Goal: Information Seeking & Learning: Compare options

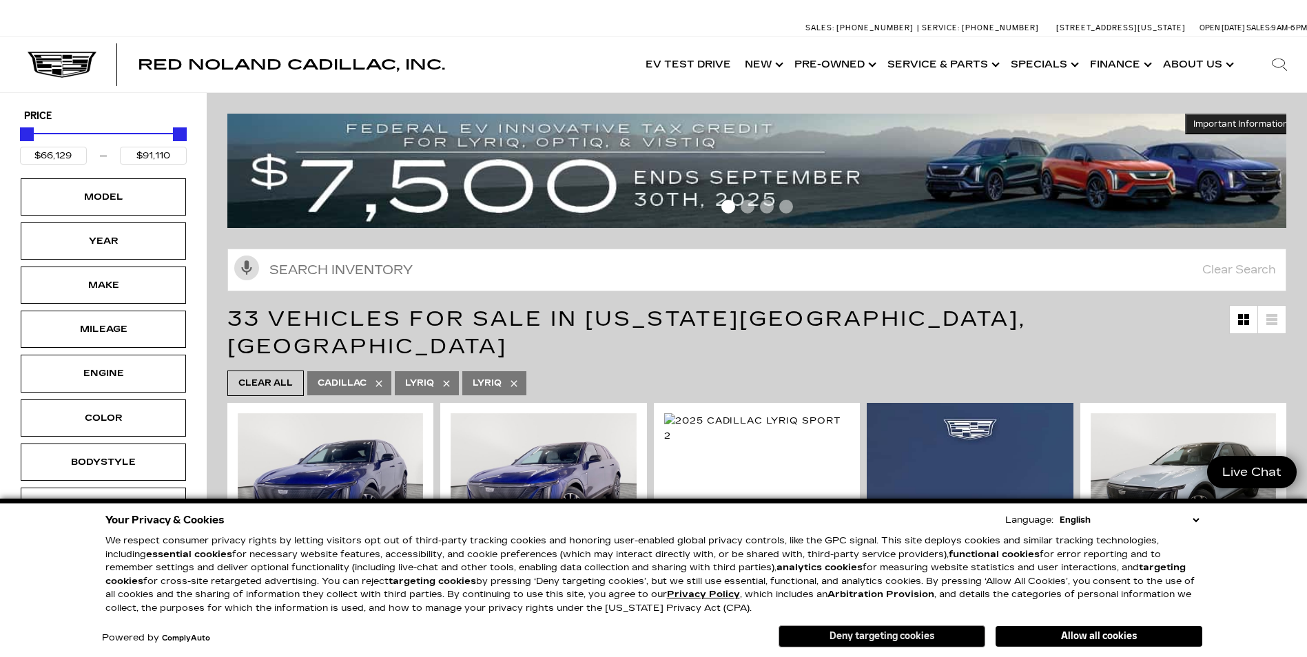
click at [898, 641] on button "Deny targeting cookies" at bounding box center [882, 637] width 207 height 22
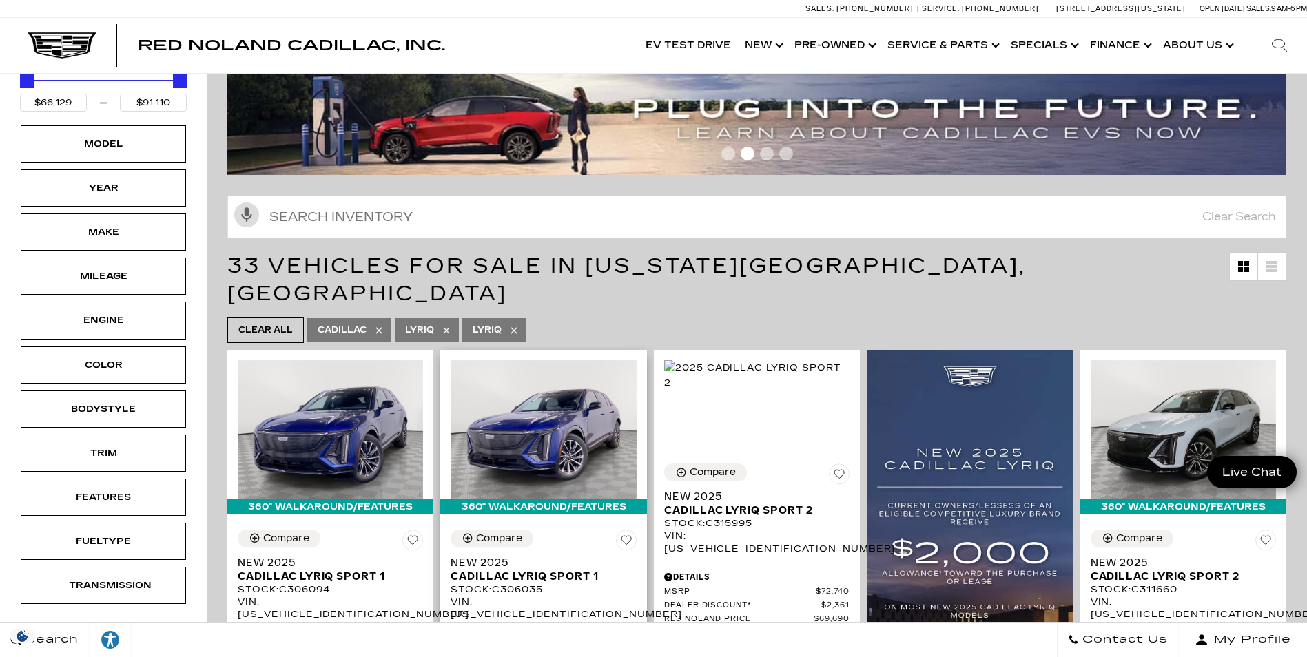
scroll to position [69, 0]
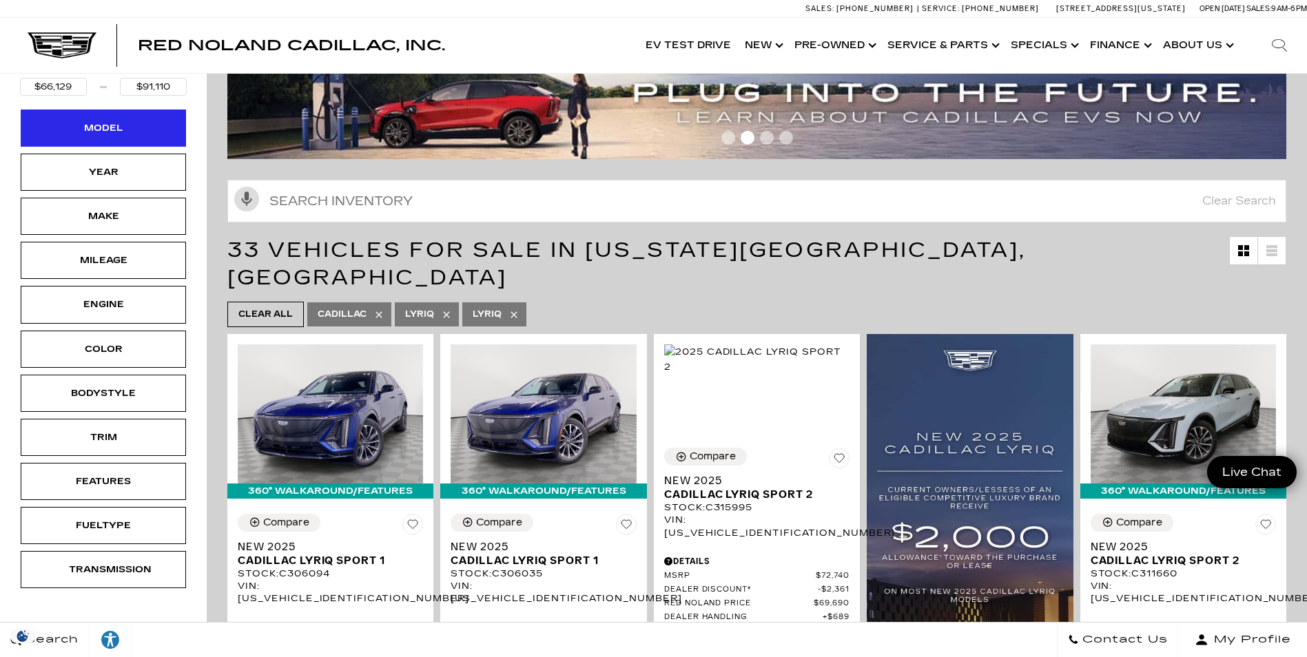
click at [93, 132] on div "Model" at bounding box center [103, 128] width 69 height 15
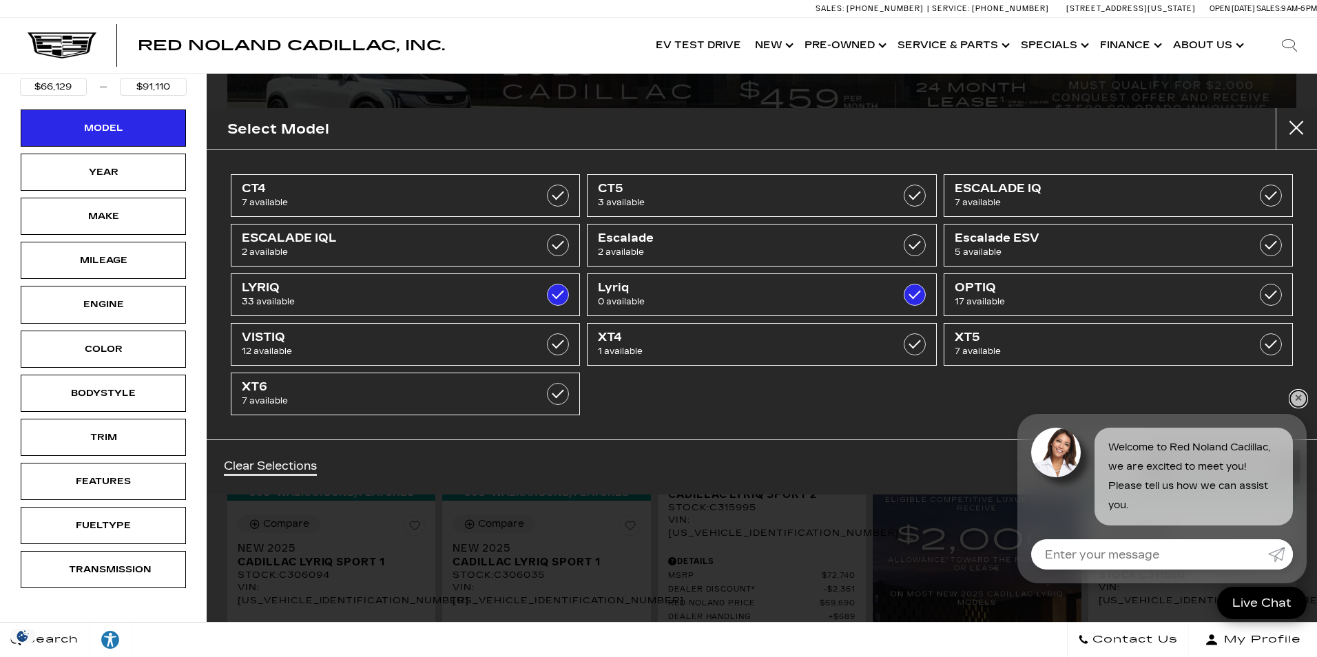
click at [1303, 396] on link "✕" at bounding box center [1298, 399] width 17 height 17
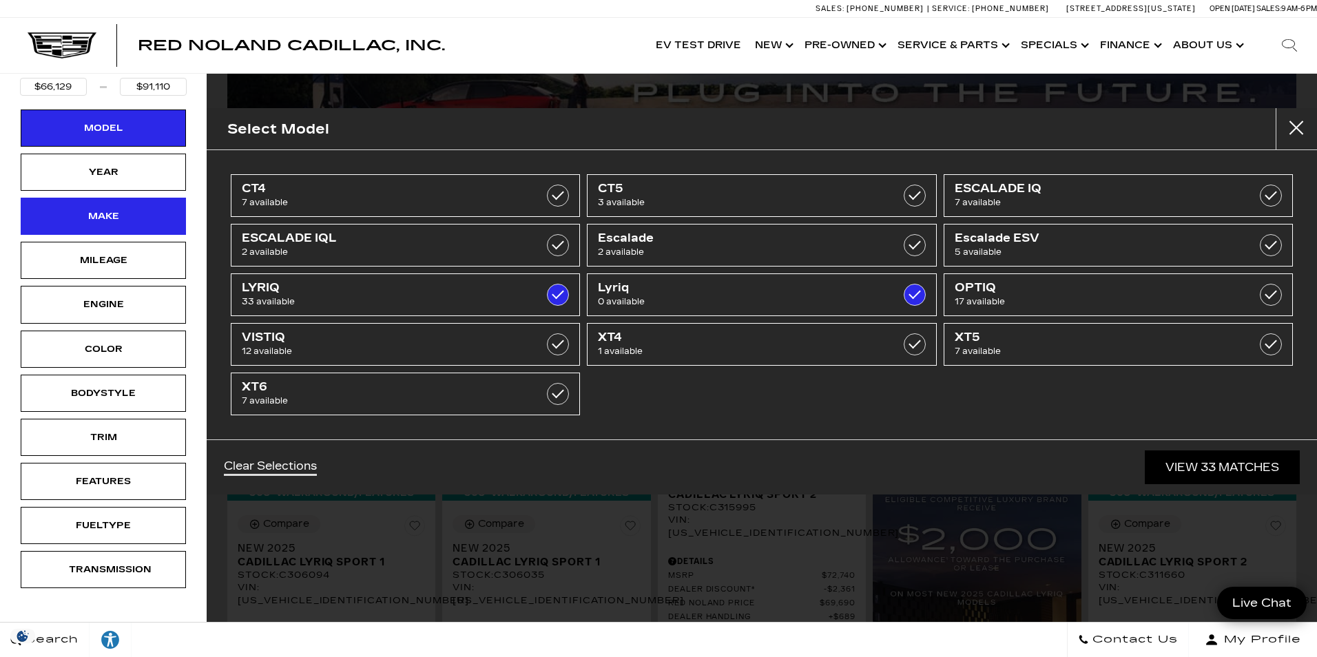
click at [96, 212] on div "Make" at bounding box center [103, 216] width 69 height 15
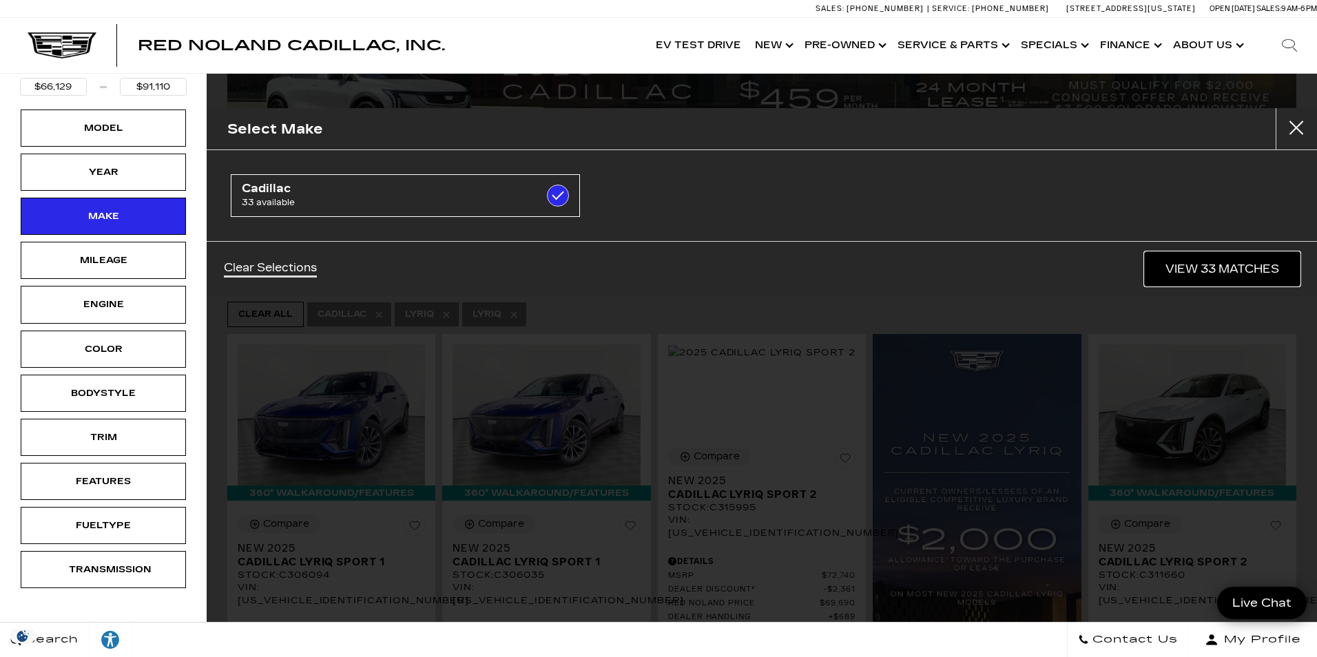
click at [1197, 274] on link "View 33 Matches" at bounding box center [1222, 269] width 155 height 34
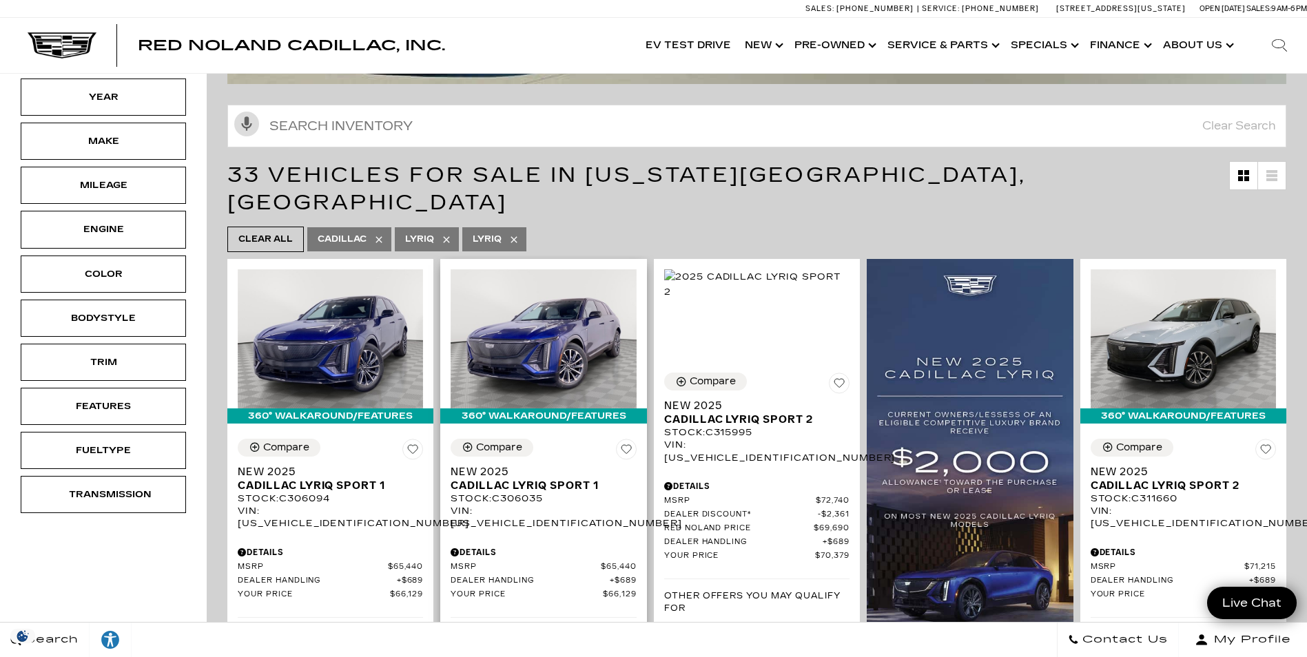
scroll to position [0, 0]
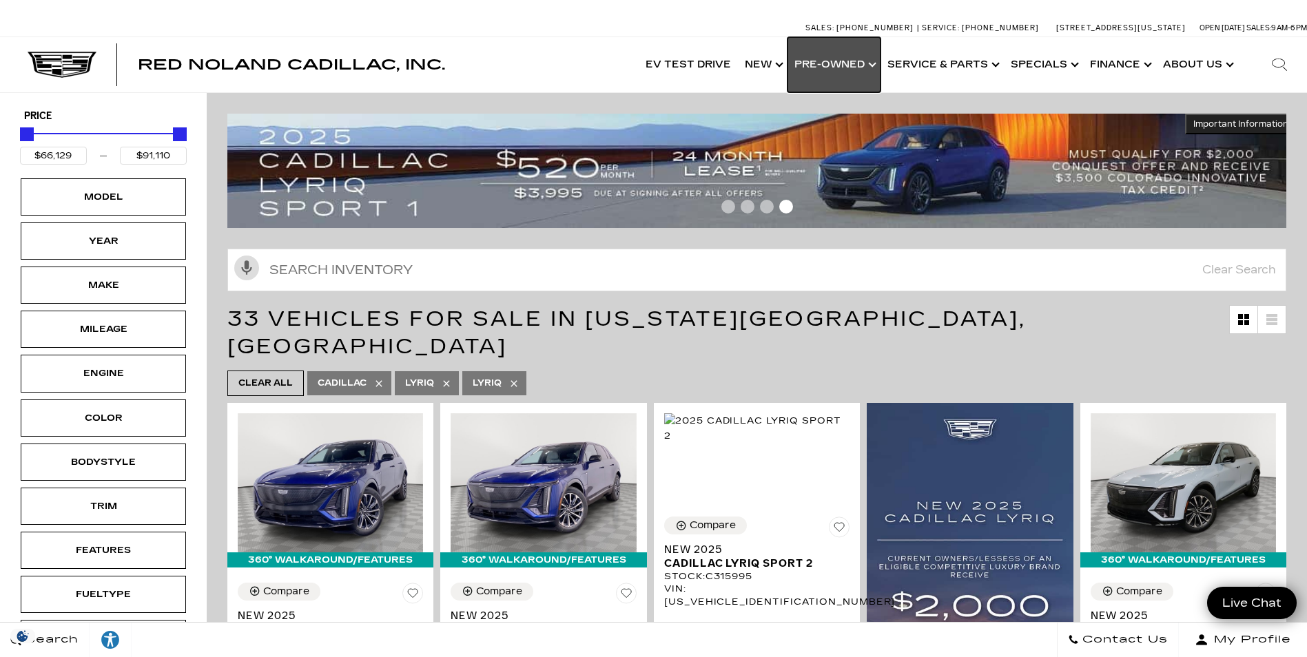
click at [864, 61] on link "Show Pre-Owned" at bounding box center [833, 64] width 93 height 55
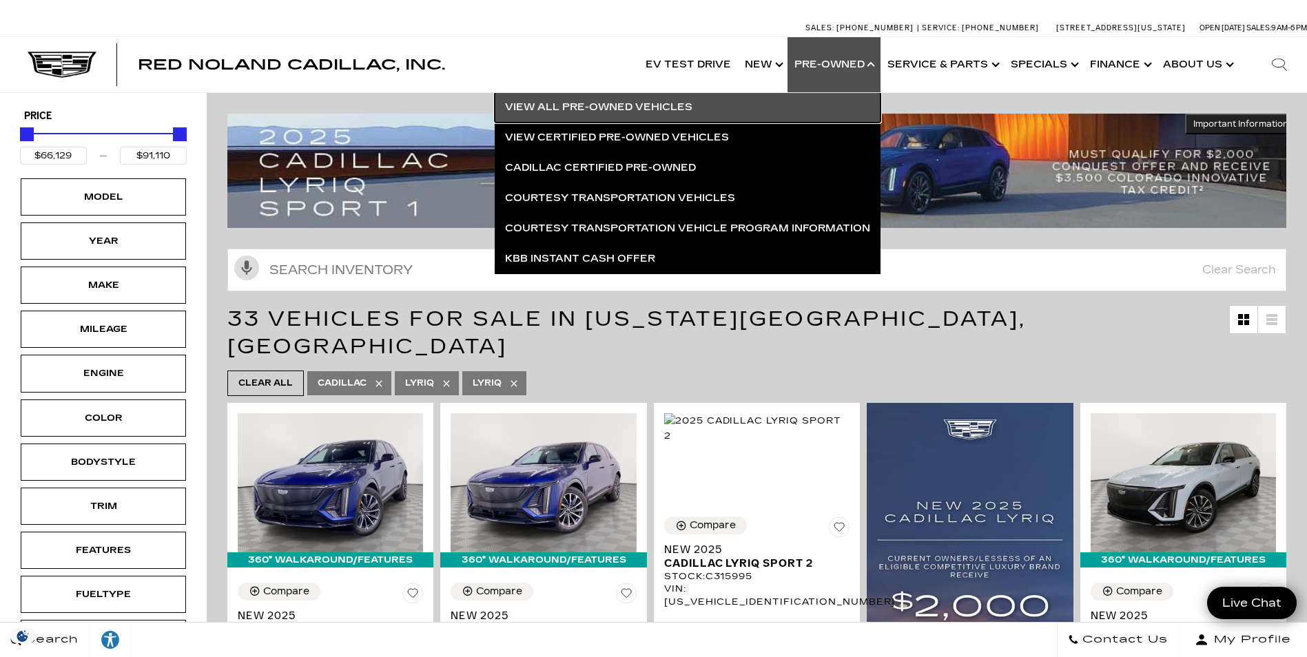
click at [806, 116] on link "View All Pre-Owned Vehicles" at bounding box center [688, 107] width 386 height 30
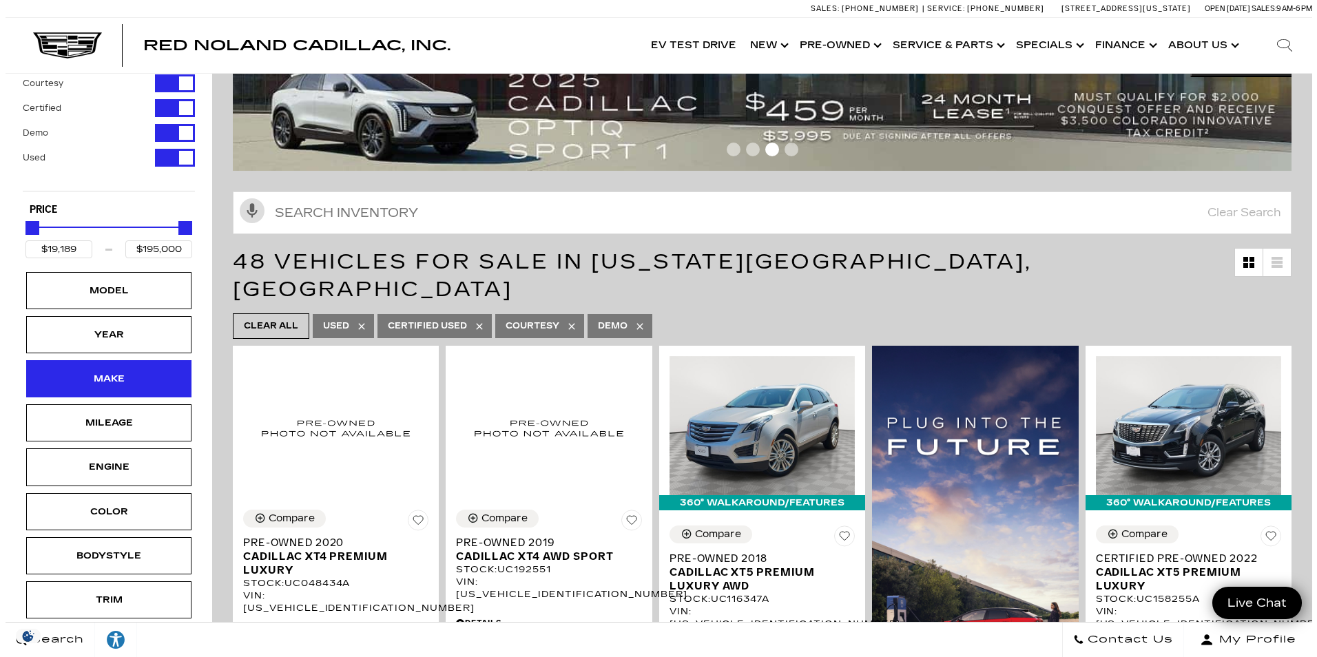
scroll to position [69, 0]
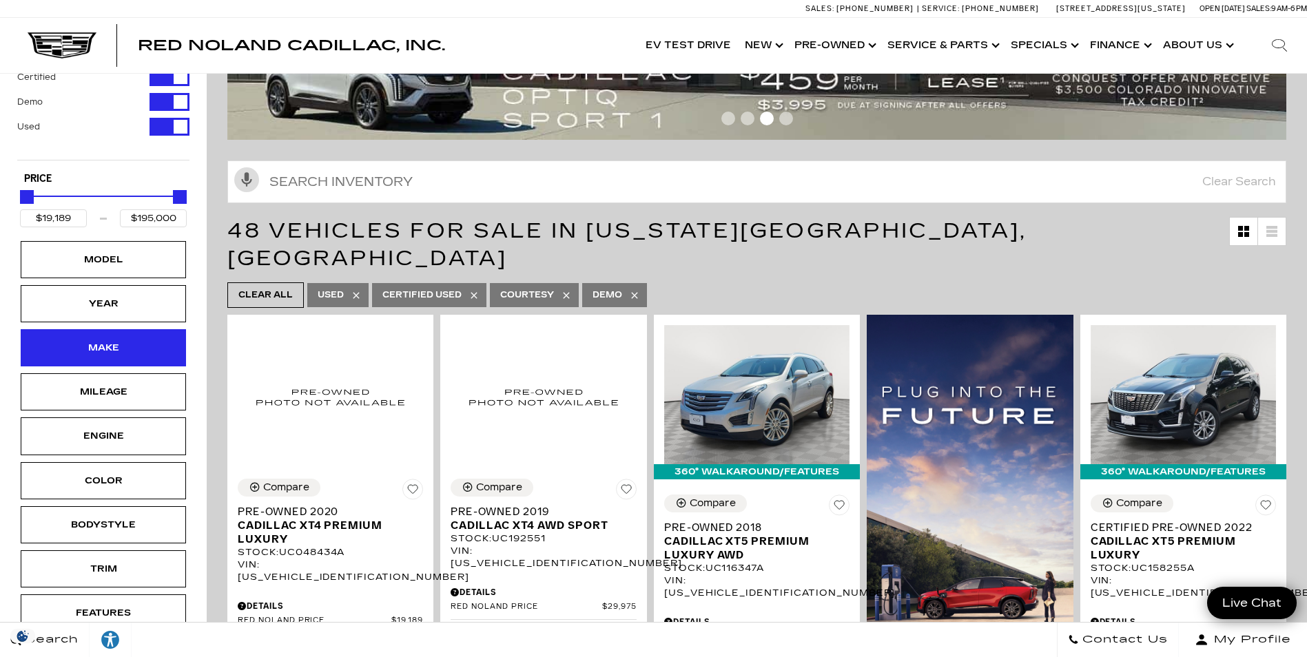
click at [123, 355] on div "Make" at bounding box center [103, 347] width 69 height 15
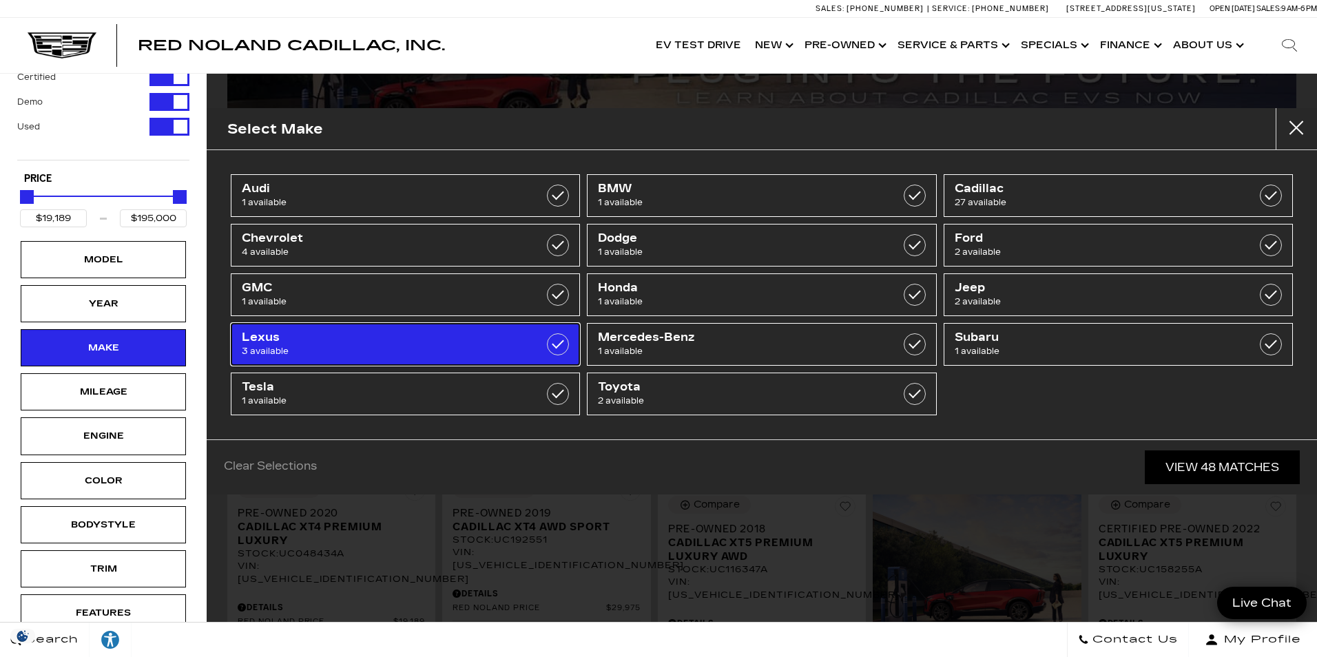
click at [337, 342] on span "Lexus" at bounding box center [381, 338] width 278 height 14
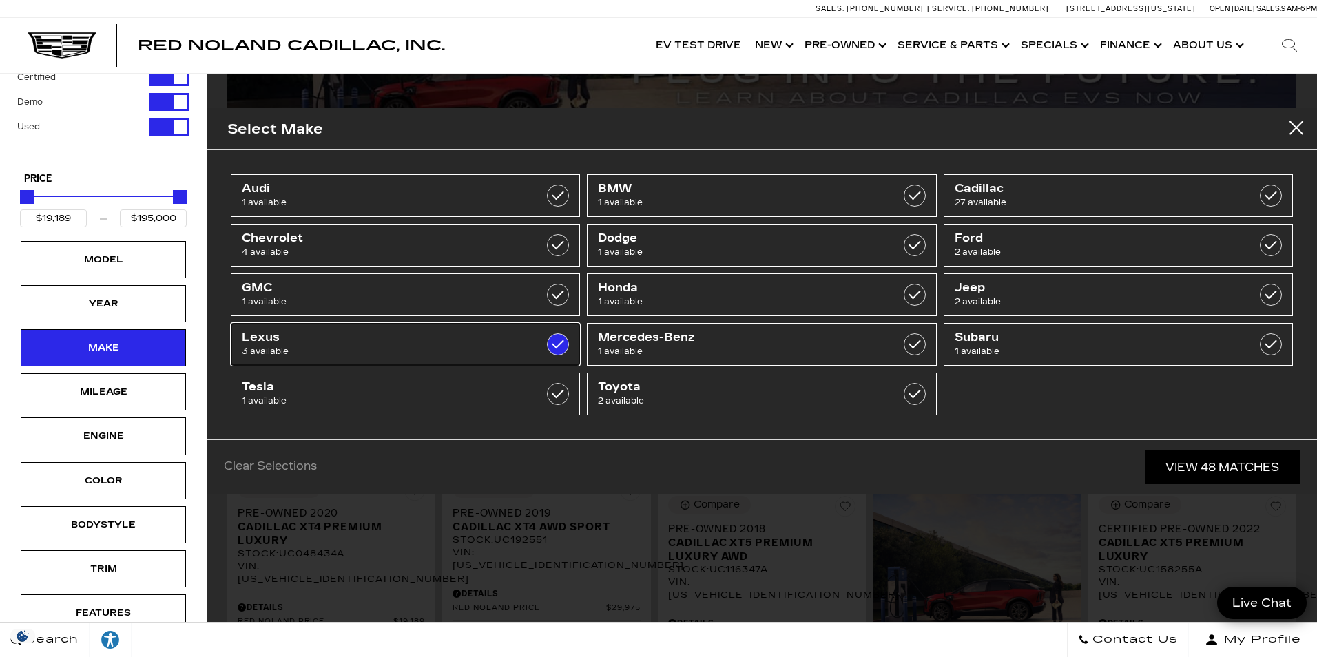
type input "$35,689"
type input "$43,639"
checkbox input "true"
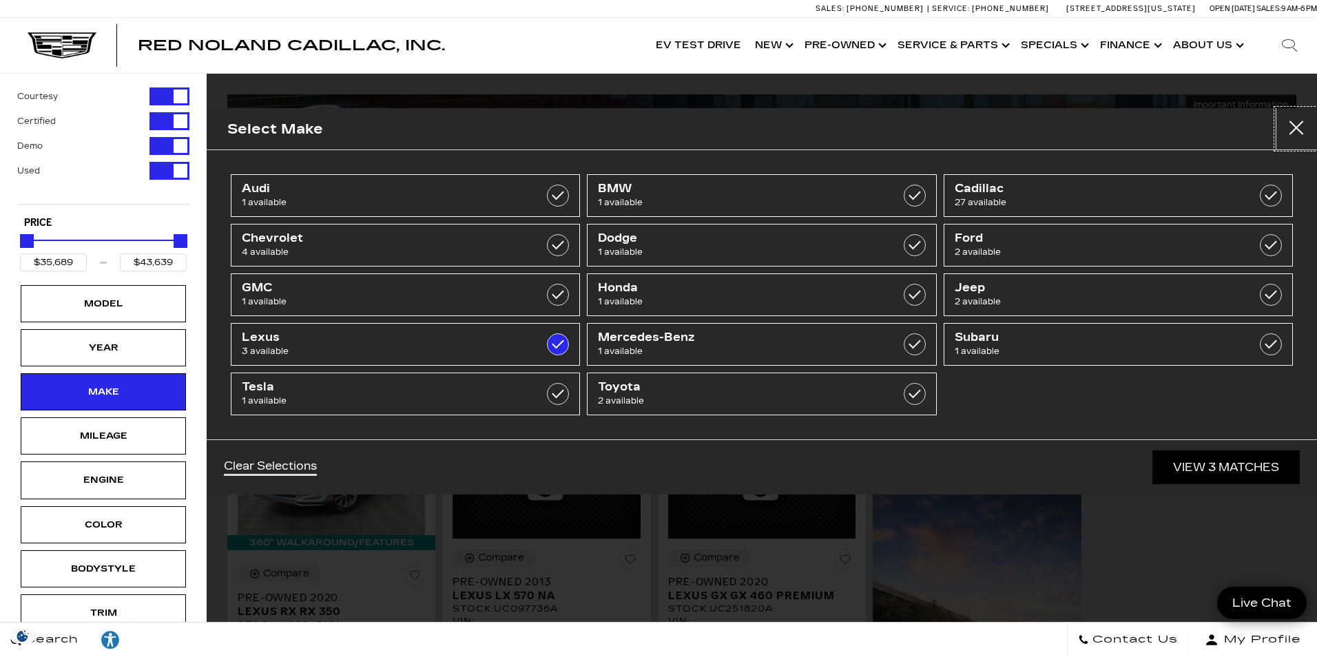
click at [1302, 125] on button "Close" at bounding box center [1296, 128] width 41 height 41
